Goal: Task Accomplishment & Management: Manage account settings

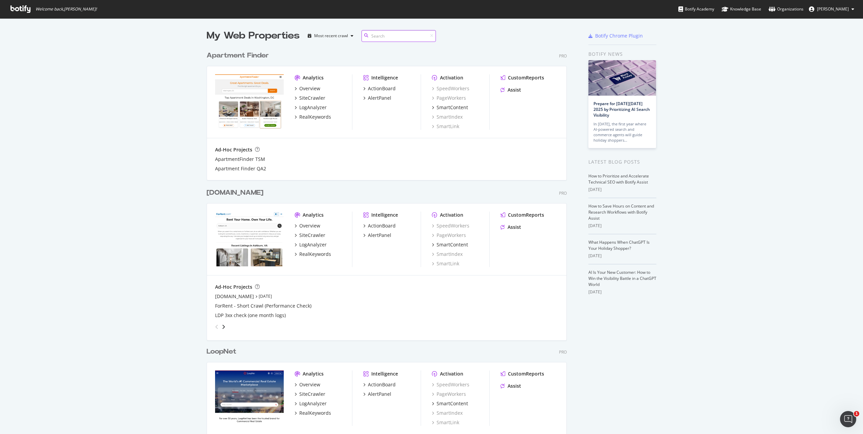
click at [378, 36] on input at bounding box center [398, 36] width 74 height 12
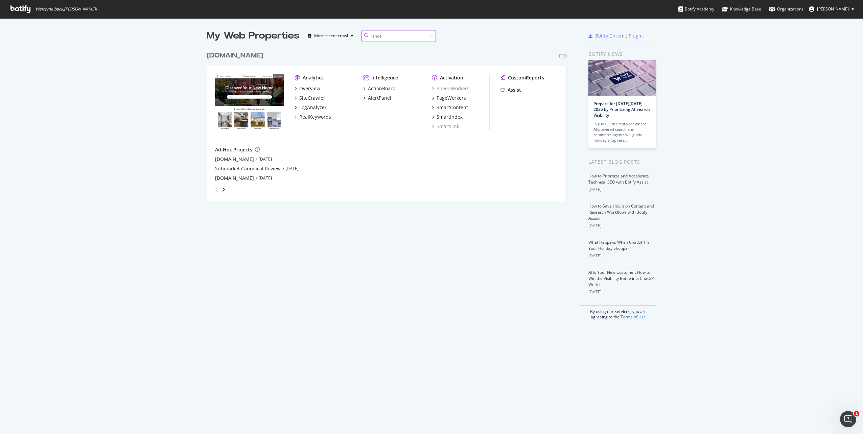
scroll to position [154, 360]
type input "land"
click at [516, 10] on span "[PERSON_NAME]" at bounding box center [833, 9] width 32 height 6
click at [516, 26] on link "Edit Profile" at bounding box center [829, 24] width 59 height 10
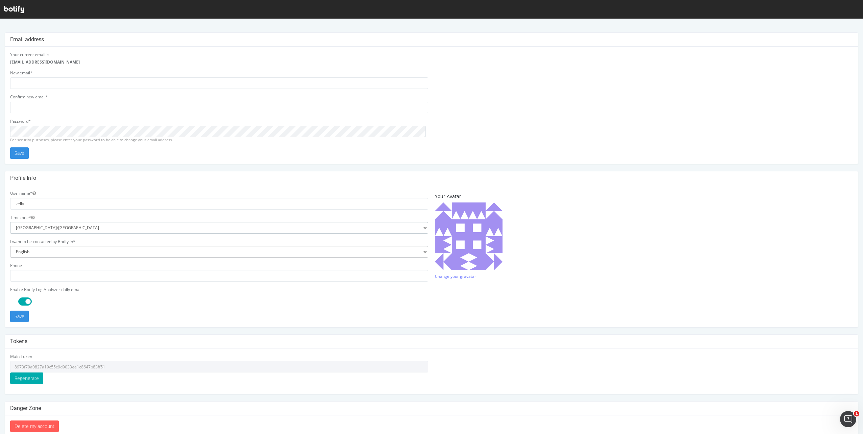
click at [107, 226] on select "[GEOGRAPHIC_DATA]/[GEOGRAPHIC_DATA] [GEOGRAPHIC_DATA]/[GEOGRAPHIC_DATA] [GEOGRA…" at bounding box center [219, 227] width 418 height 11
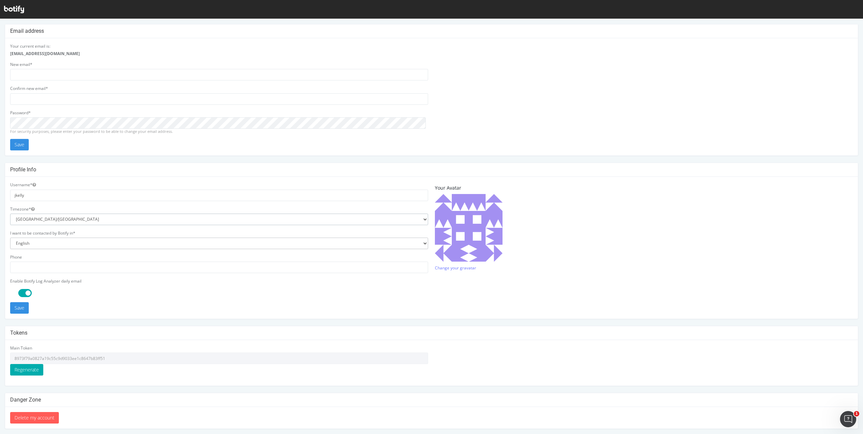
scroll to position [10, 0]
click at [111, 216] on select "[GEOGRAPHIC_DATA]/[GEOGRAPHIC_DATA] [GEOGRAPHIC_DATA]/[GEOGRAPHIC_DATA] [GEOGRA…" at bounding box center [219, 217] width 418 height 11
select select "America/New_York"
click at [10, 212] on select "[GEOGRAPHIC_DATA]/[GEOGRAPHIC_DATA] [GEOGRAPHIC_DATA]/[GEOGRAPHIC_DATA] [GEOGRA…" at bounding box center [219, 217] width 418 height 11
click at [24, 303] on button "Save" at bounding box center [19, 306] width 19 height 11
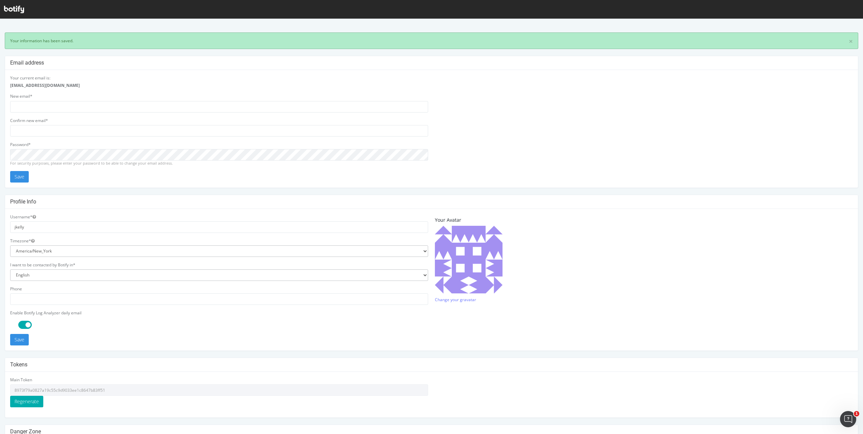
scroll to position [0, 0]
drag, startPoint x: 33, startPoint y: 298, endPoint x: 27, endPoint y: 307, distance: 10.6
click at [24, 290] on div "Phone" at bounding box center [219, 295] width 418 height 19
click at [27, 321] on span at bounding box center [25, 325] width 14 height 8
click at [21, 337] on button "Save" at bounding box center [19, 339] width 19 height 11
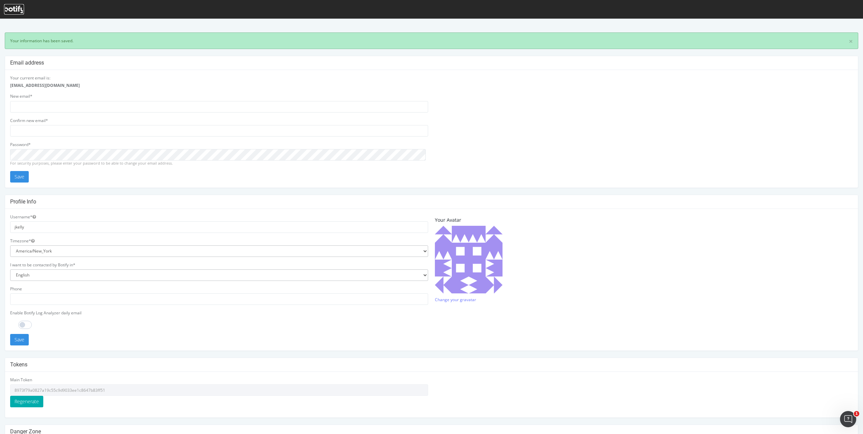
click at [17, 11] on icon at bounding box center [14, 9] width 20 height 7
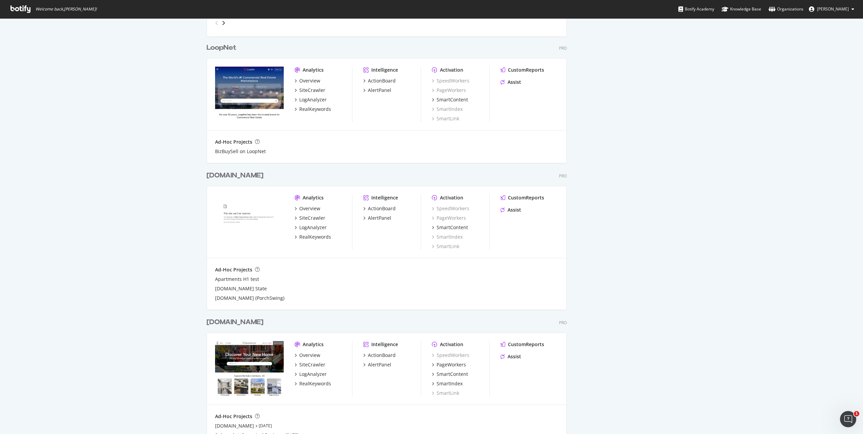
scroll to position [349, 0]
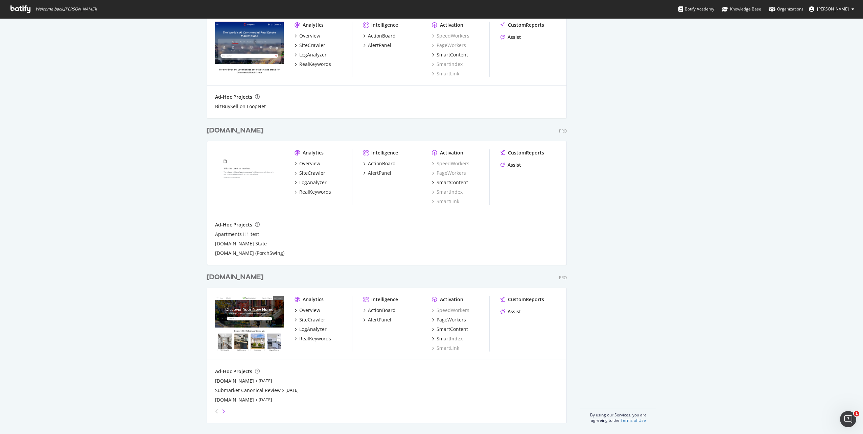
click at [222, 412] on icon "angle-right" at bounding box center [223, 411] width 3 height 5
click at [215, 412] on icon "angle-left" at bounding box center [216, 411] width 3 height 5
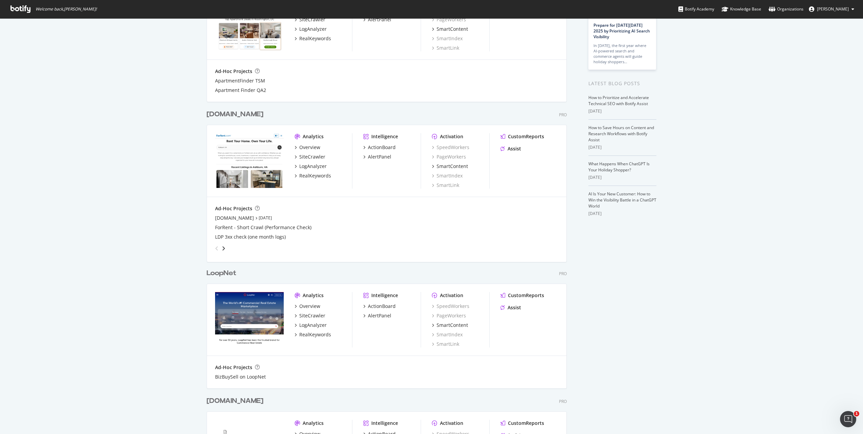
scroll to position [0, 0]
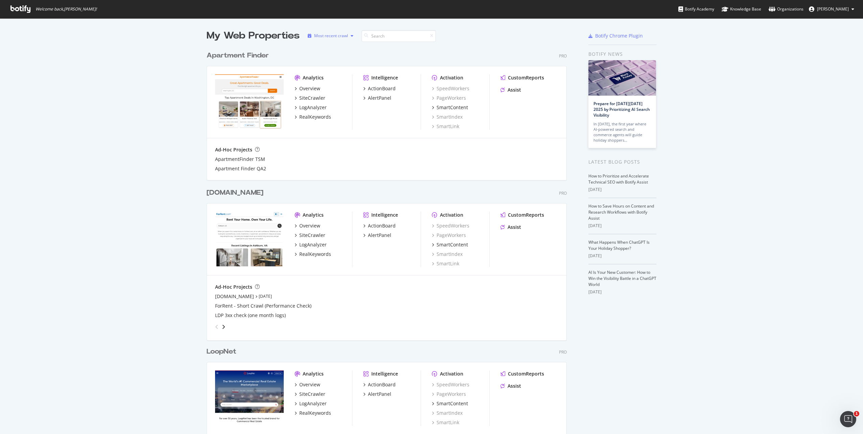
click at [335, 37] on div "Most recent crawl" at bounding box center [331, 36] width 34 height 4
click at [336, 37] on div "Most recent crawl" at bounding box center [331, 36] width 34 height 4
click at [737, 55] on div "My Web Properties Most recent crawl Apartment Finder Pro Analytics Overview Sit…" at bounding box center [431, 400] width 863 height 765
click at [433, 106] on div "SmartContent" at bounding box center [450, 107] width 36 height 7
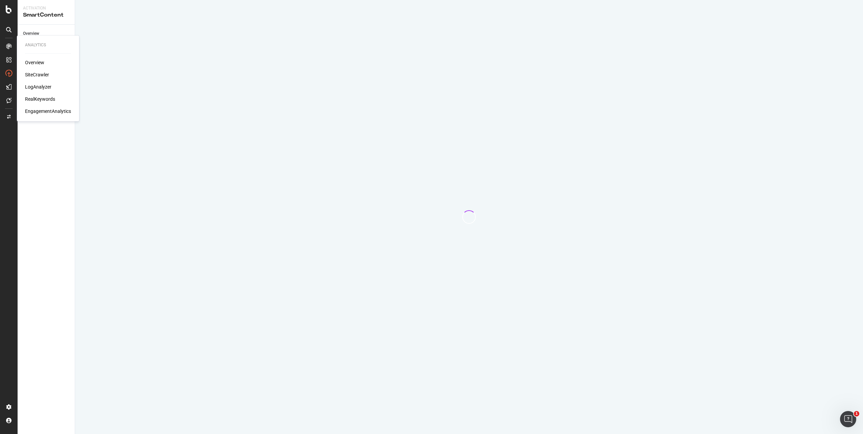
click at [37, 75] on div "SiteCrawler" at bounding box center [37, 74] width 24 height 7
